Goal: Check status: Check status

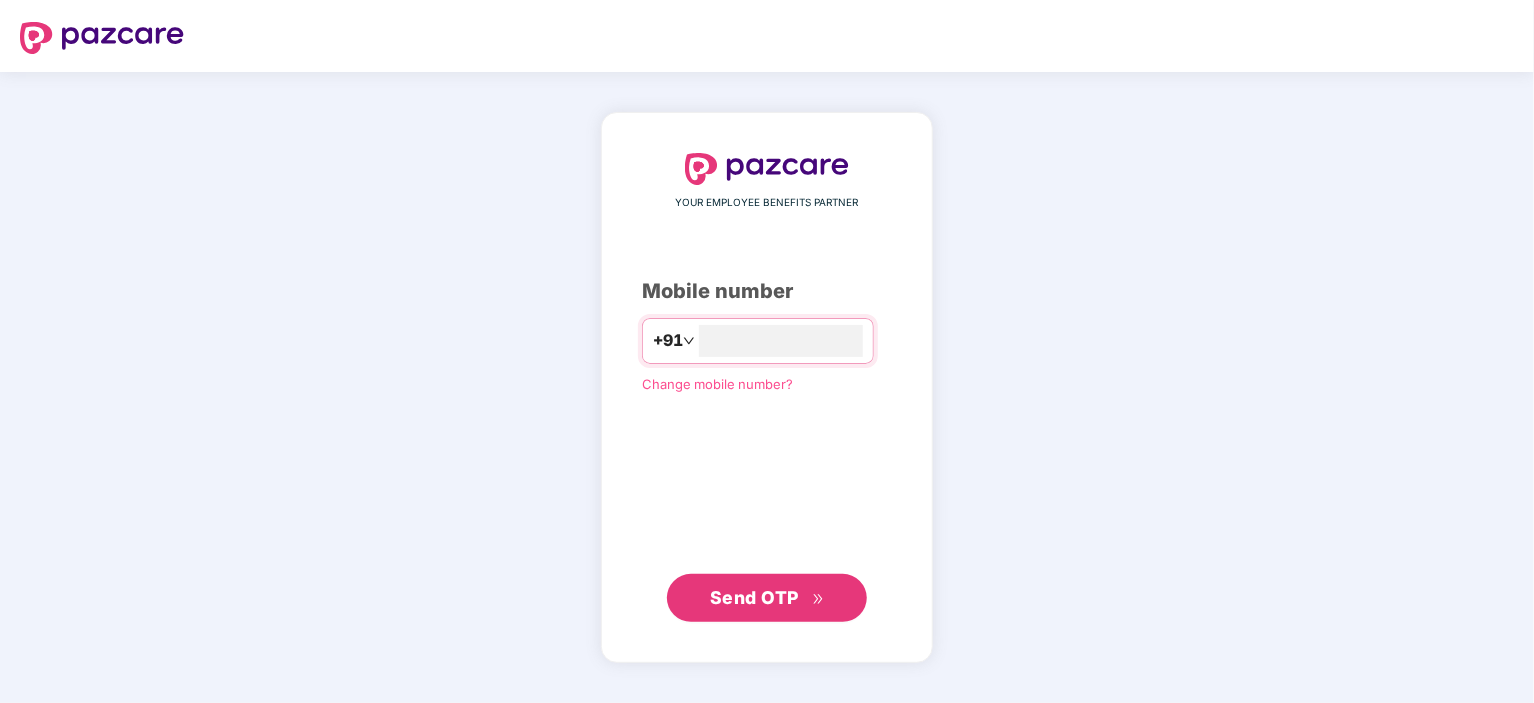
type input "**********"
click at [759, 580] on button "Send OTP" at bounding box center [767, 597] width 200 height 48
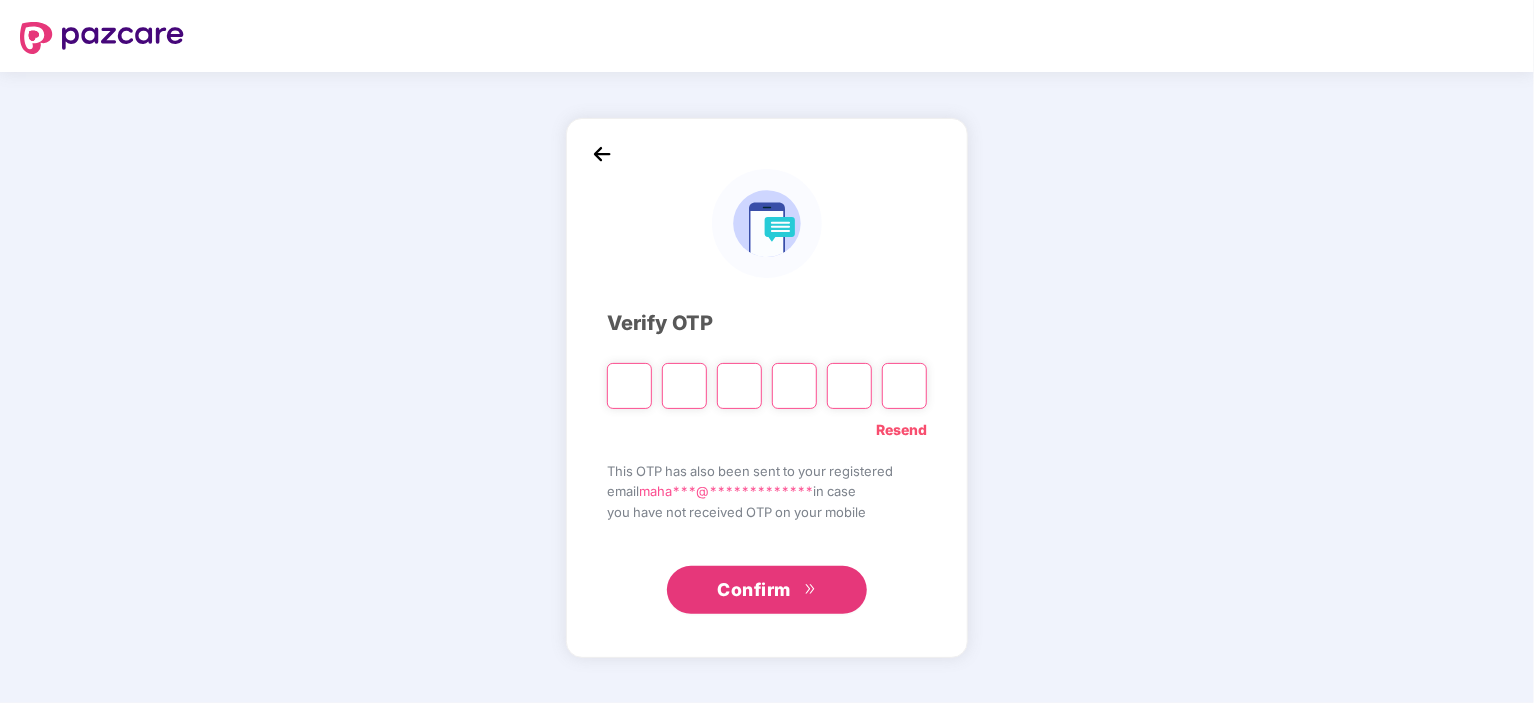
click at [759, 580] on span "Confirm" at bounding box center [754, 590] width 74 height 28
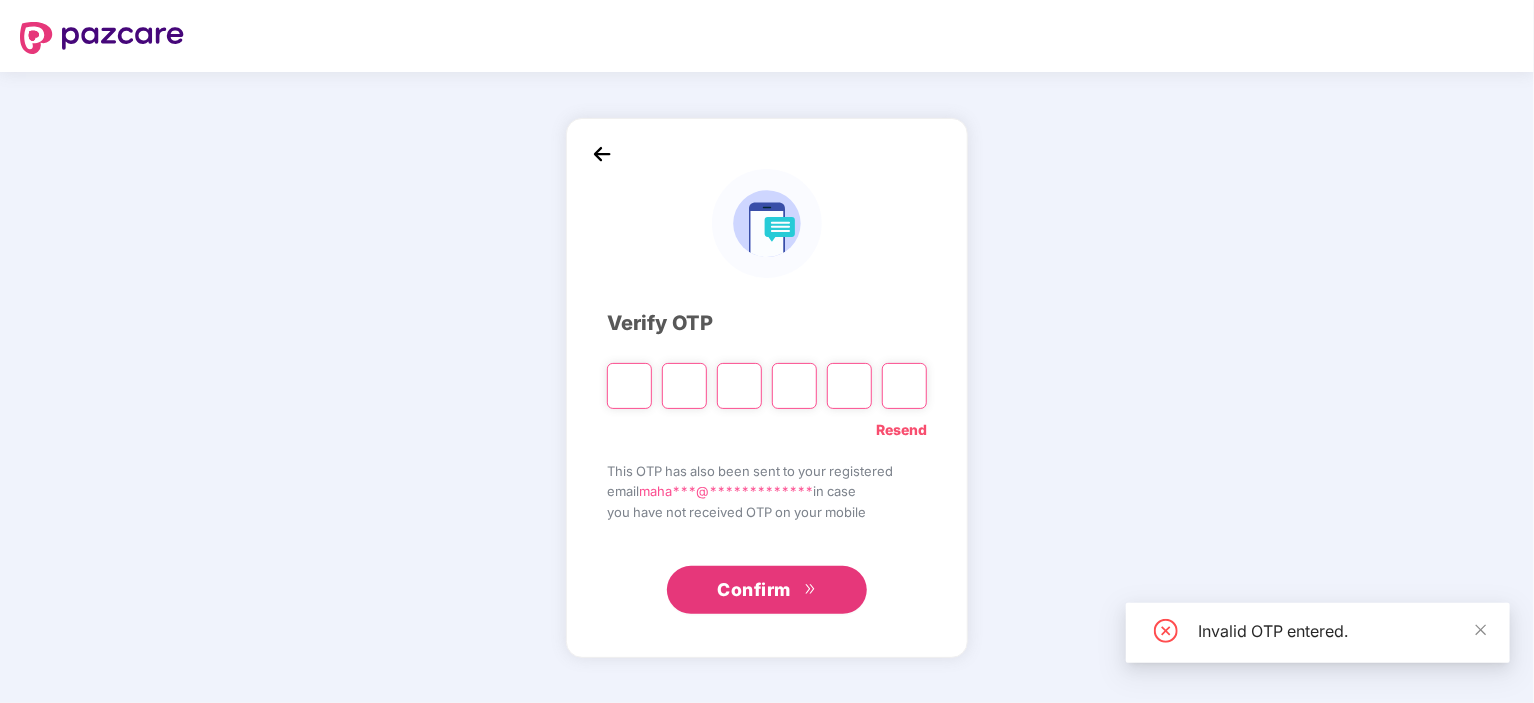
click at [632, 391] on input "Please enter verification code. Digit 1" at bounding box center [629, 386] width 45 height 46
type input "*"
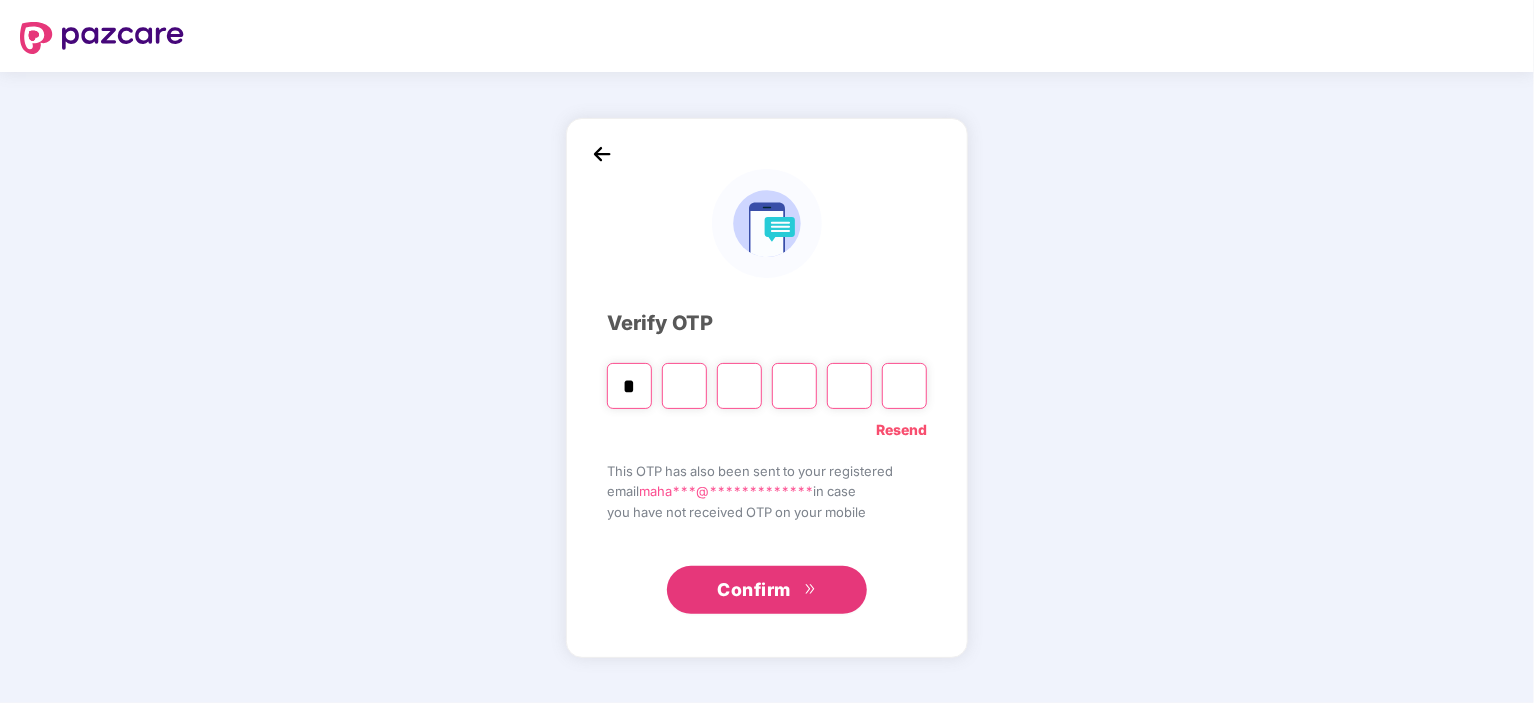
type input "*"
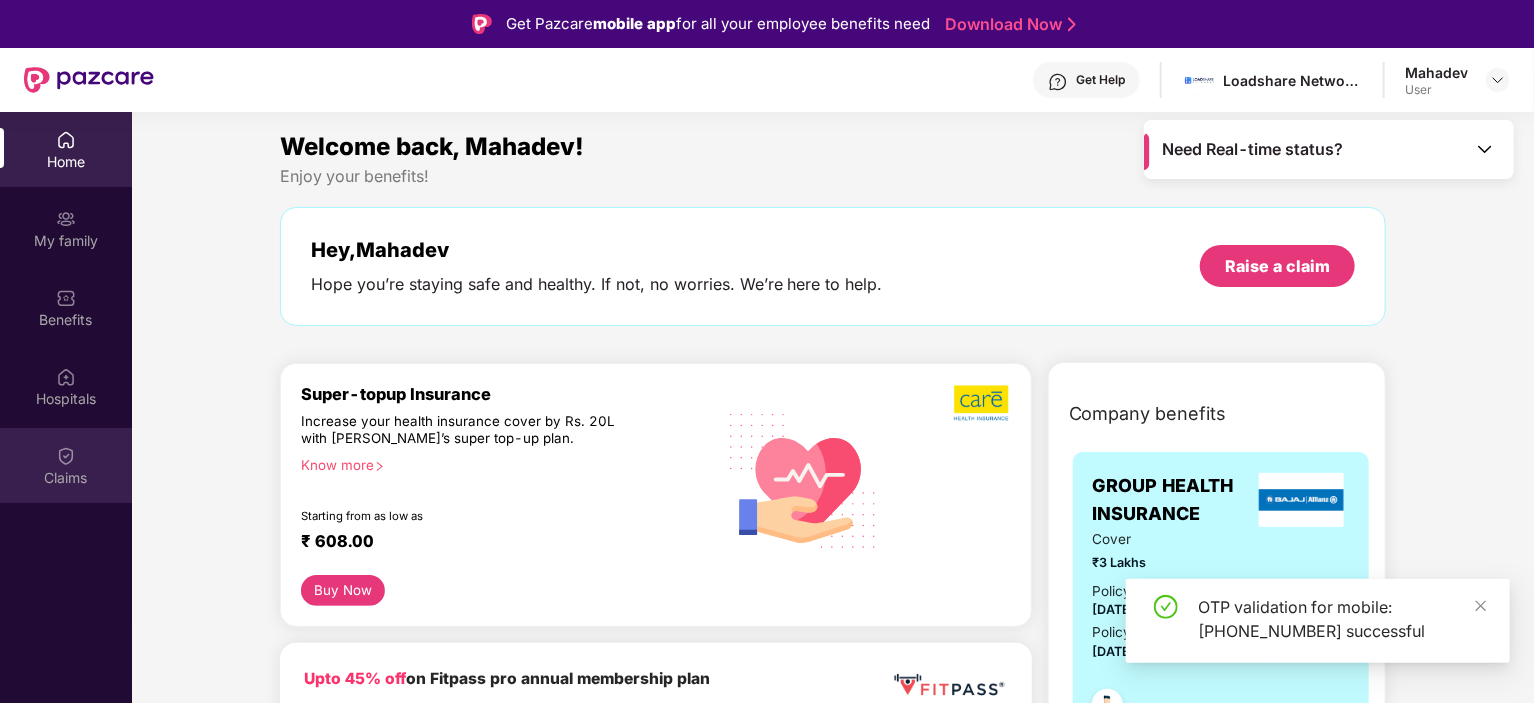
click at [82, 468] on div "Claims" at bounding box center [66, 478] width 132 height 20
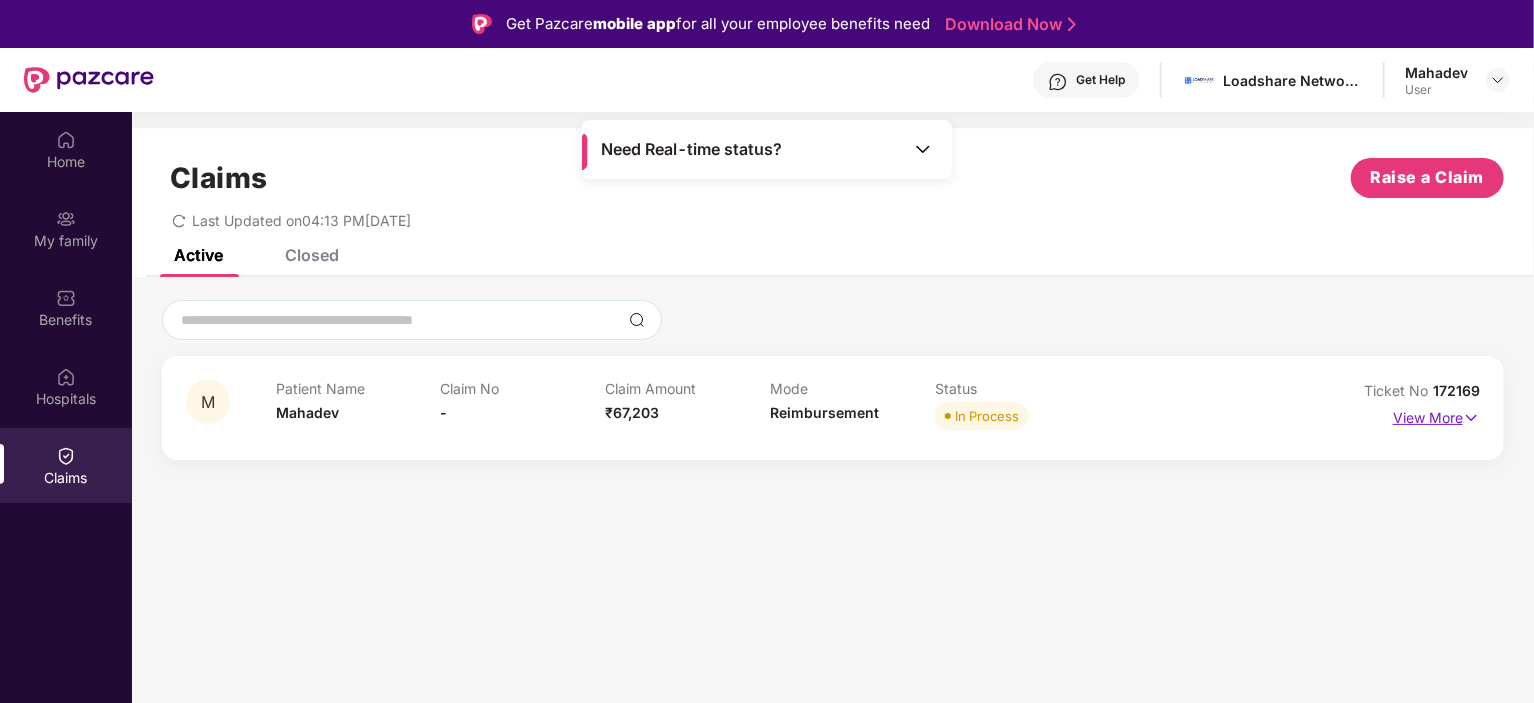
click at [1449, 415] on p "View More" at bounding box center [1436, 415] width 87 height 27
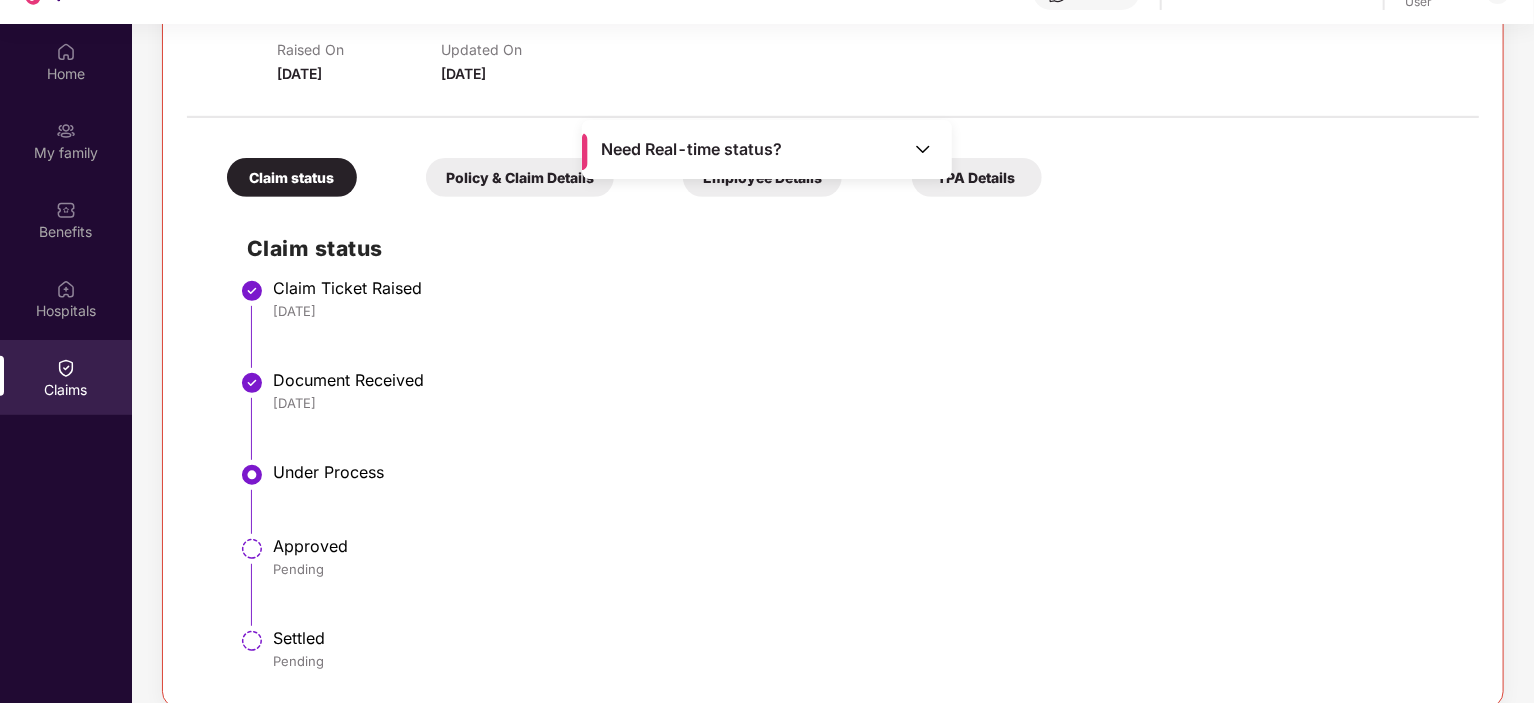
scroll to position [112, 0]
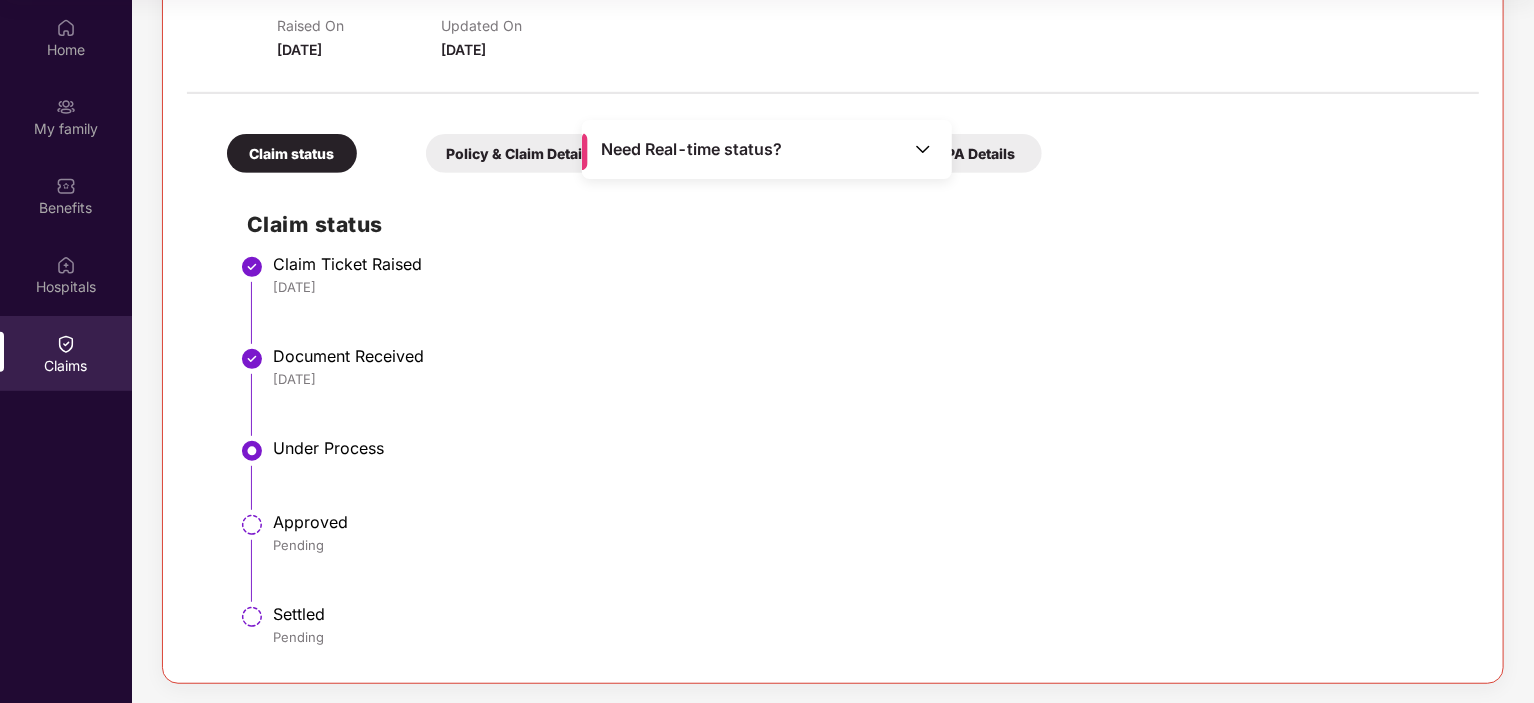
click at [246, 447] on img at bounding box center [252, 451] width 24 height 24
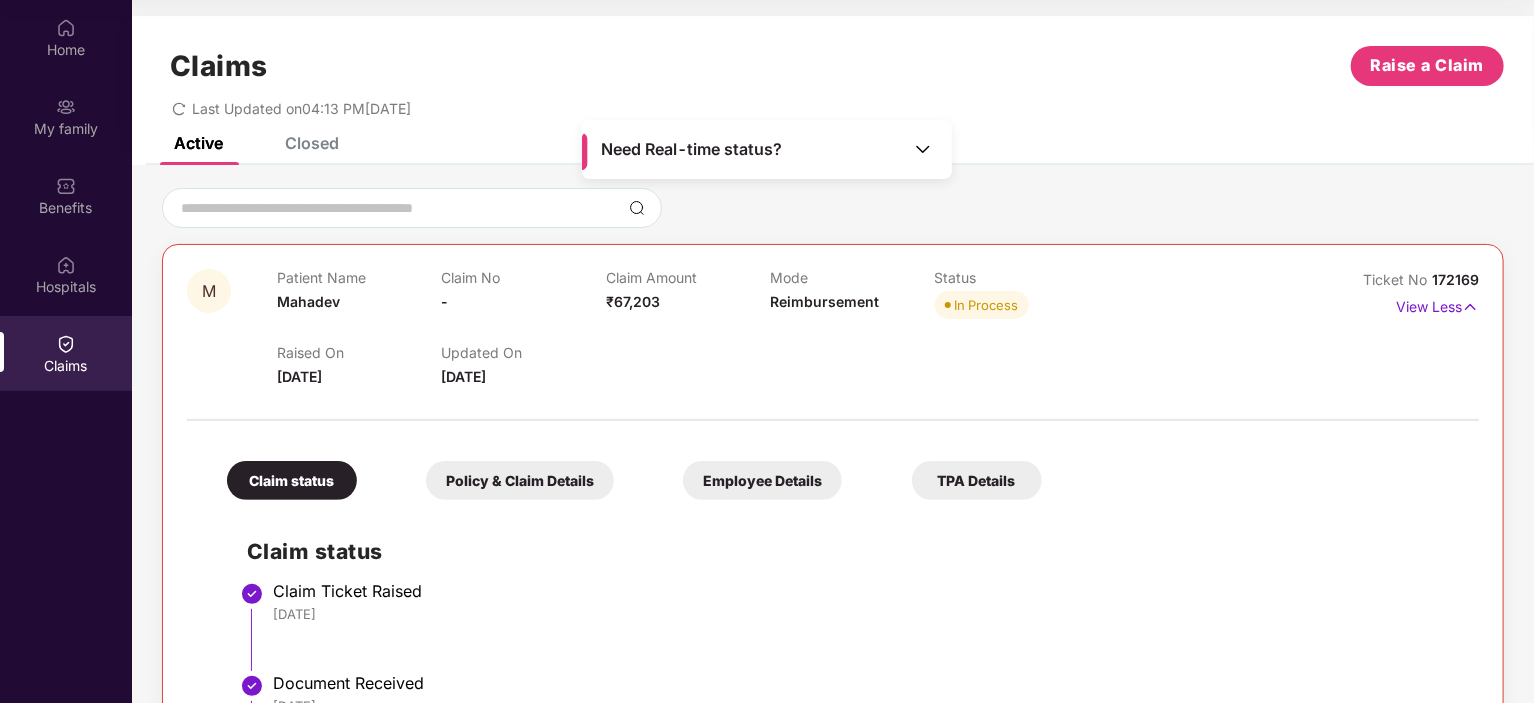
scroll to position [42, 0]
